Goal: Navigation & Orientation: Find specific page/section

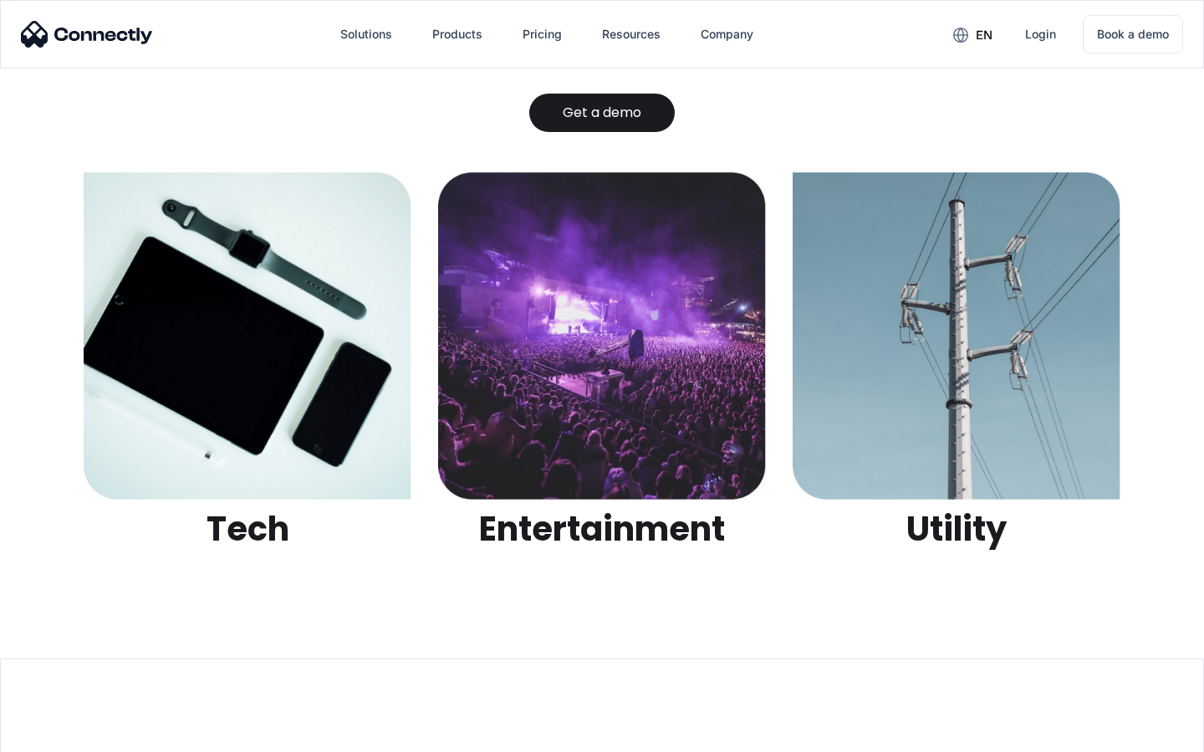
scroll to position [5274, 0]
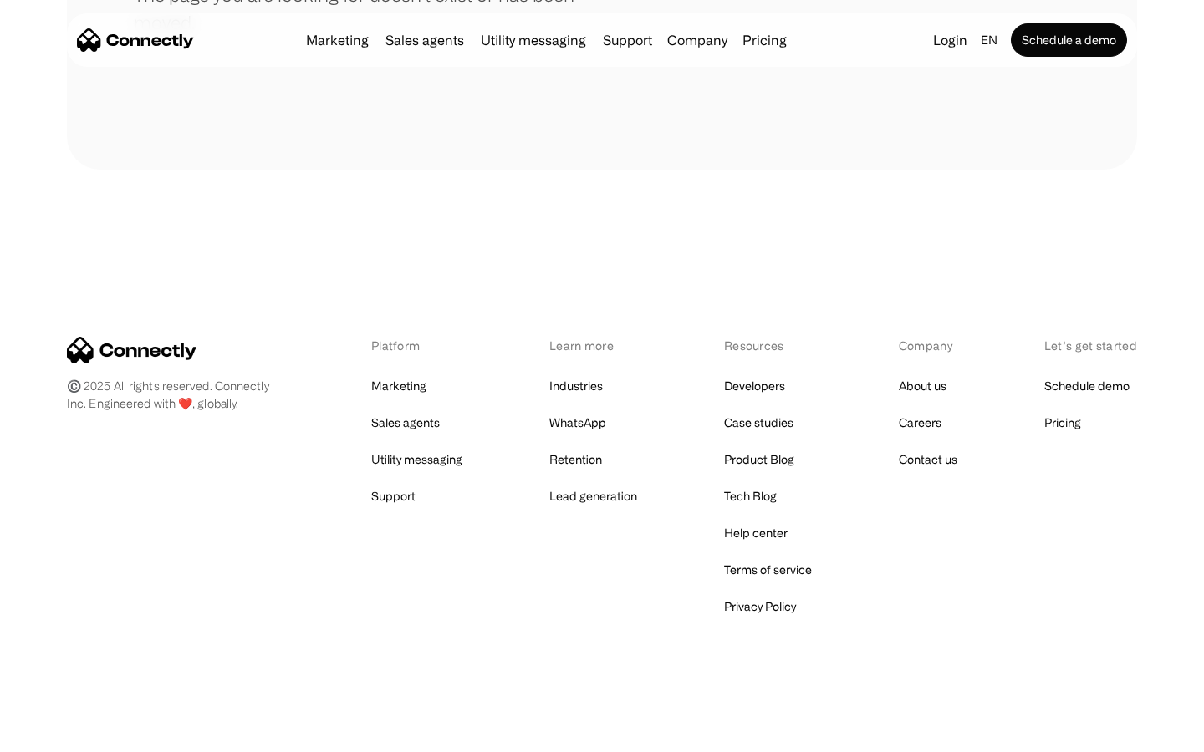
scroll to position [305, 0]
